Goal: Transaction & Acquisition: Purchase product/service

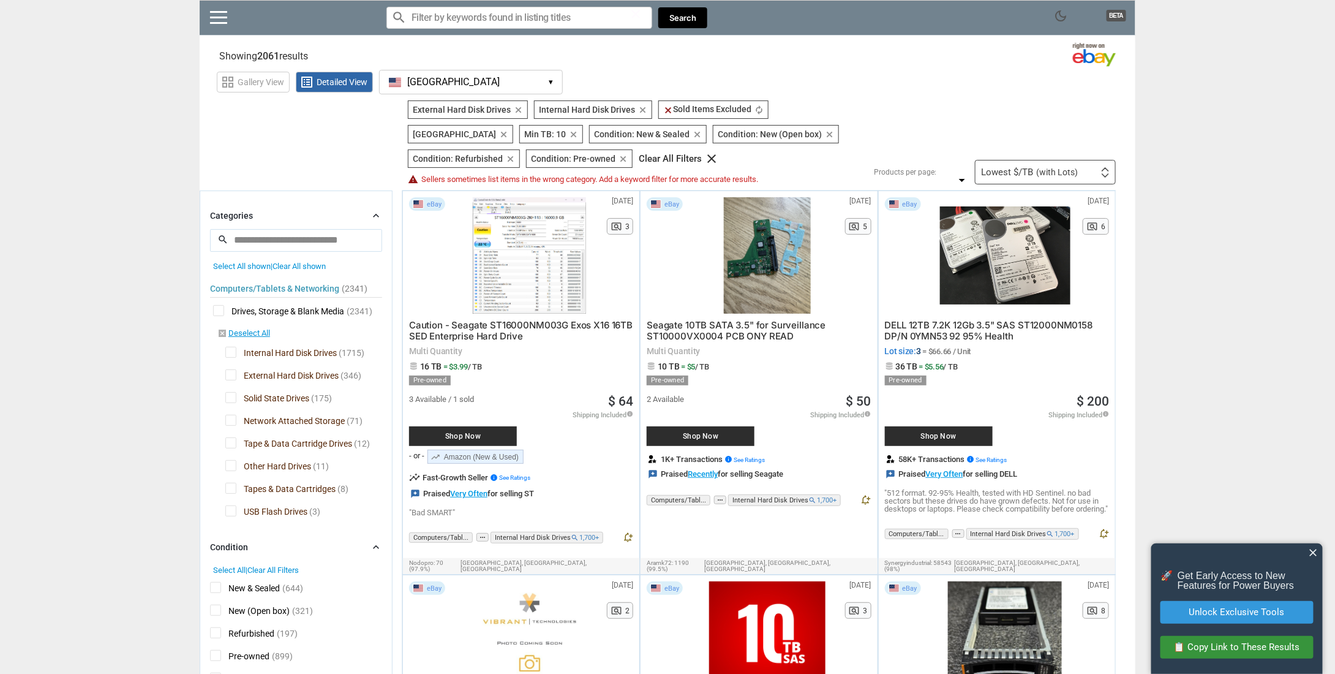
click at [1319, 548] on span "close" at bounding box center [1314, 552] width 12 height 12
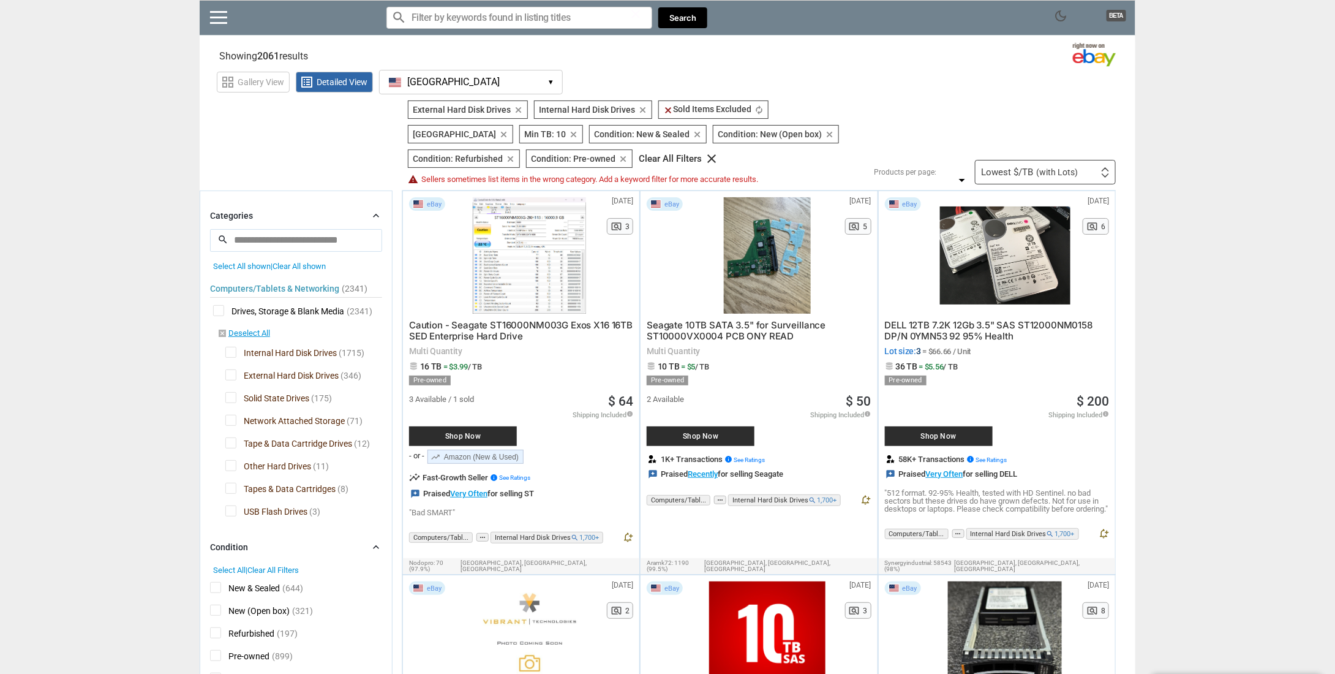
click at [569, 133] on icon "clear" at bounding box center [573, 134] width 9 height 9
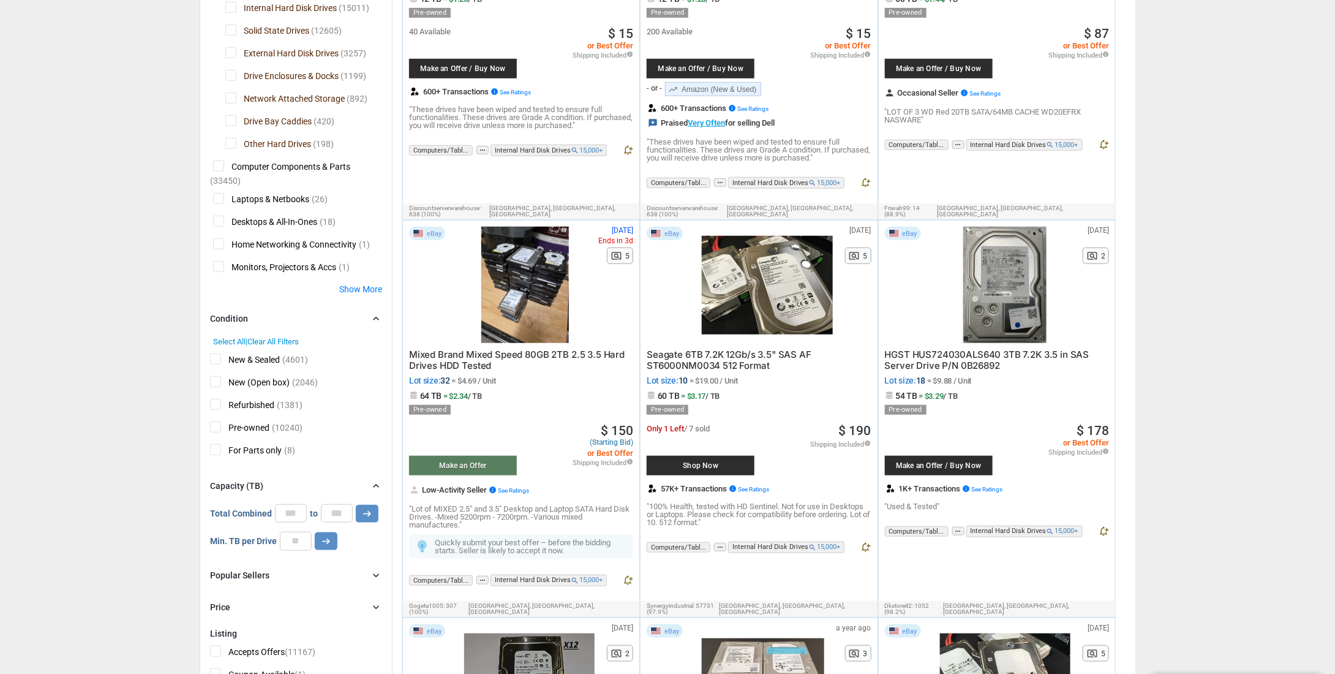
scroll to position [429, 0]
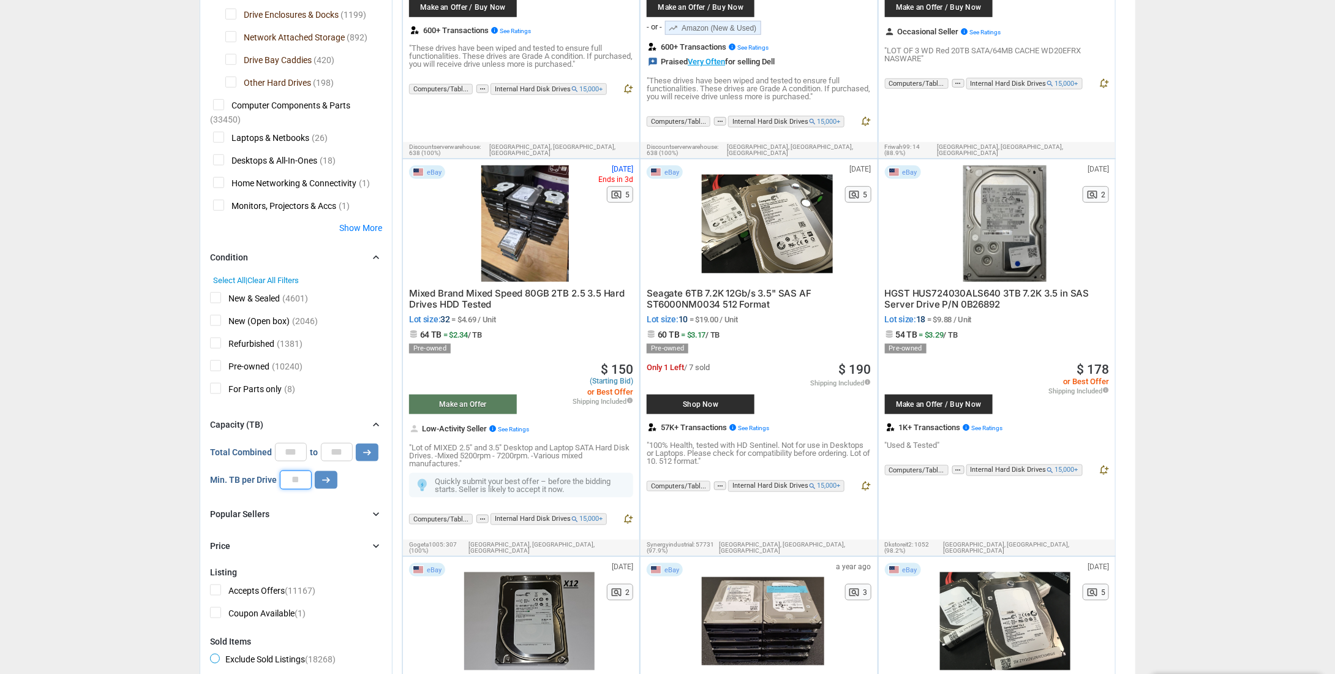
click at [299, 479] on input "number" at bounding box center [296, 479] width 32 height 18
type input "**"
click at [332, 477] on button "arrow_right_alt" at bounding box center [326, 480] width 23 height 18
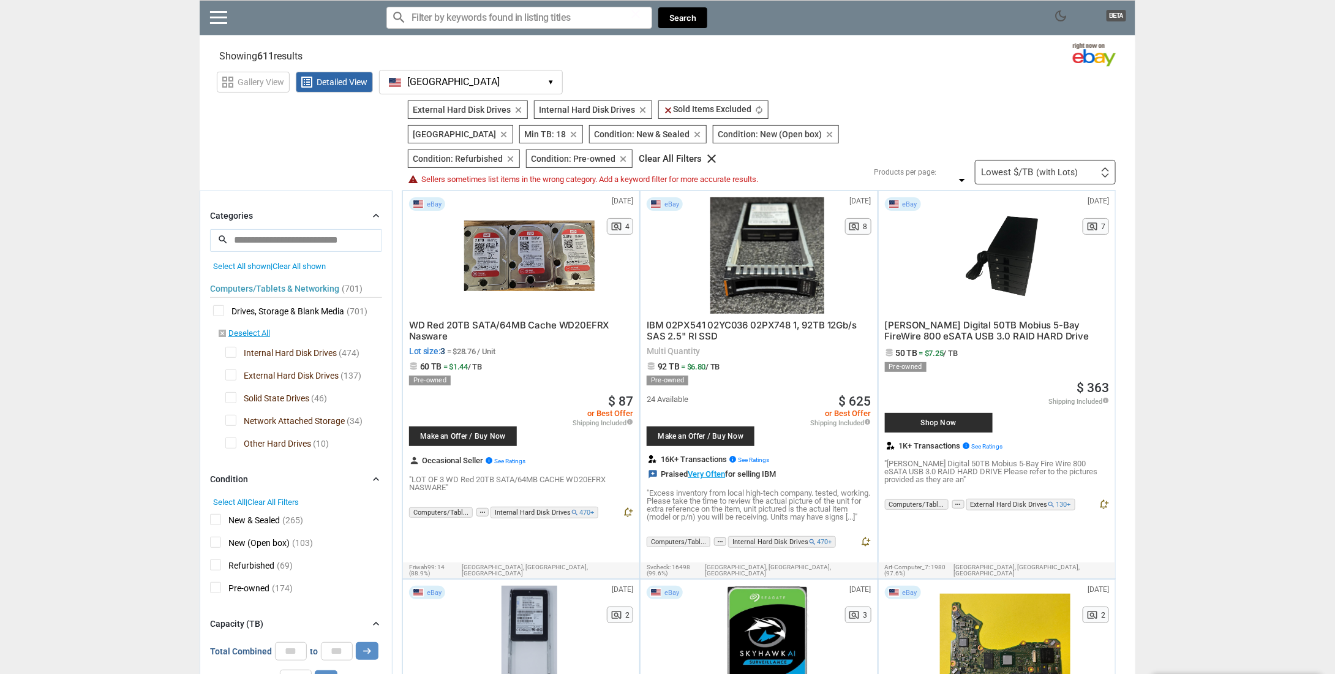
click at [456, 433] on span "Make an Offer / Buy Now" at bounding box center [463, 435] width 96 height 7
